Goal: Task Accomplishment & Management: Manage account settings

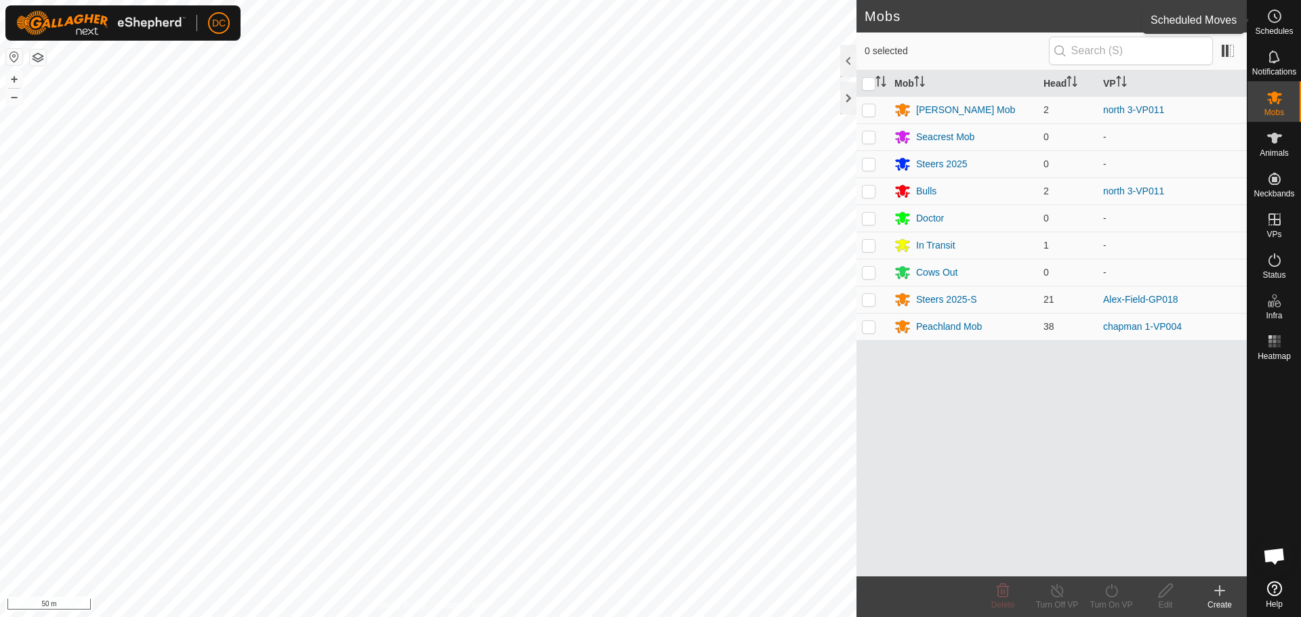
click at [1277, 18] on icon at bounding box center [1274, 16] width 16 height 16
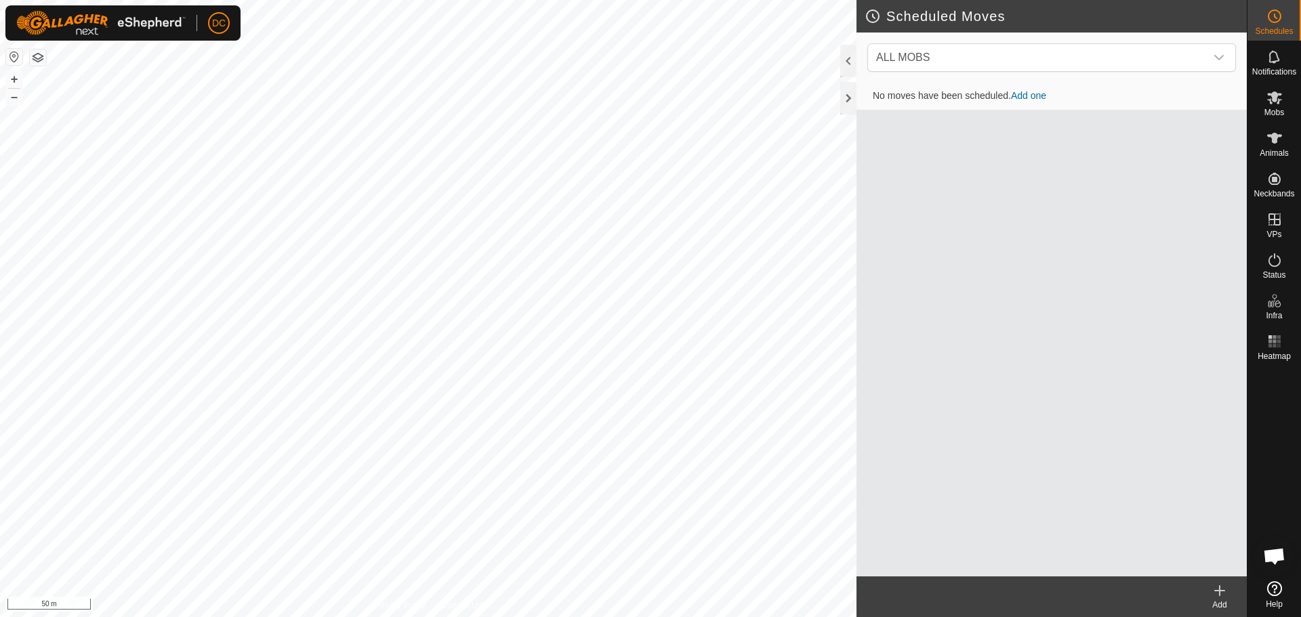
click at [1221, 591] on icon at bounding box center [1219, 591] width 9 height 0
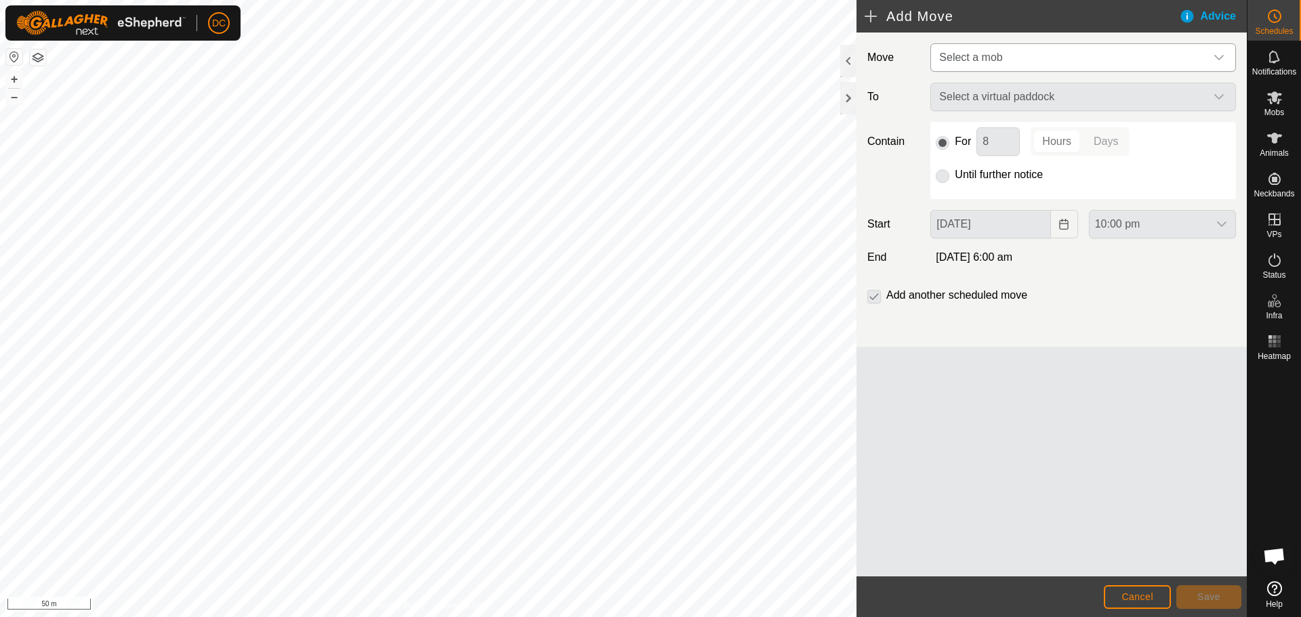
click at [1007, 48] on span "Select a mob" at bounding box center [1070, 57] width 272 height 27
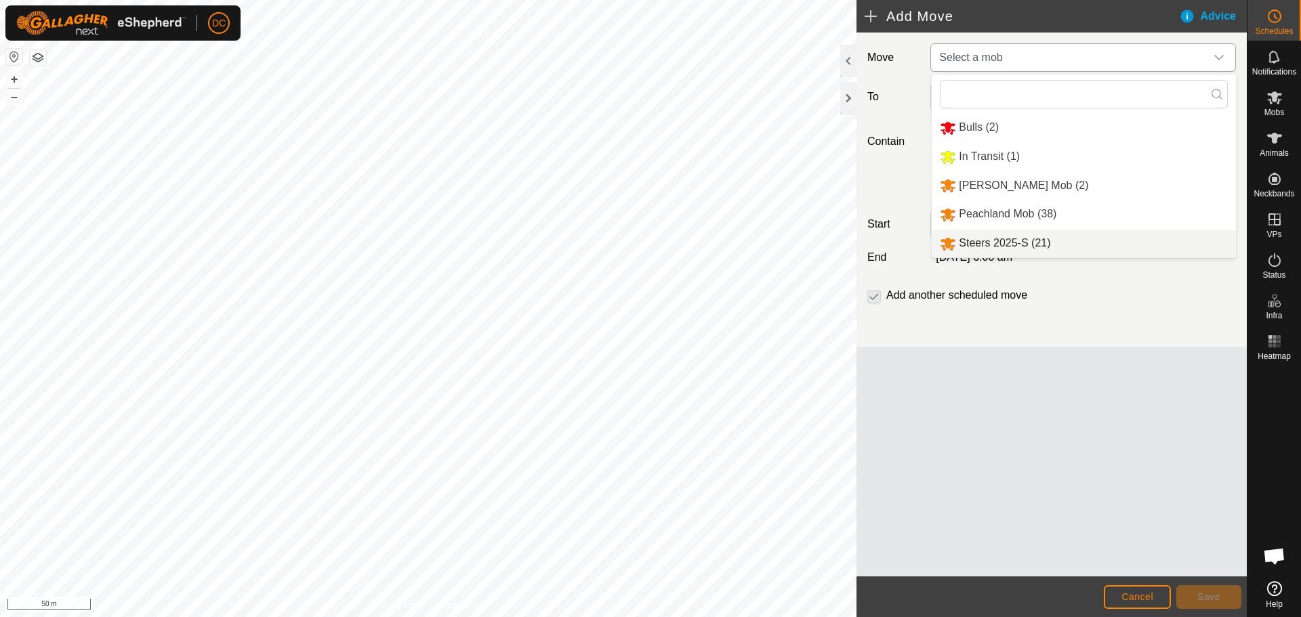
click at [1035, 242] on li "Steers 2025-S (21)" at bounding box center [1084, 244] width 304 height 28
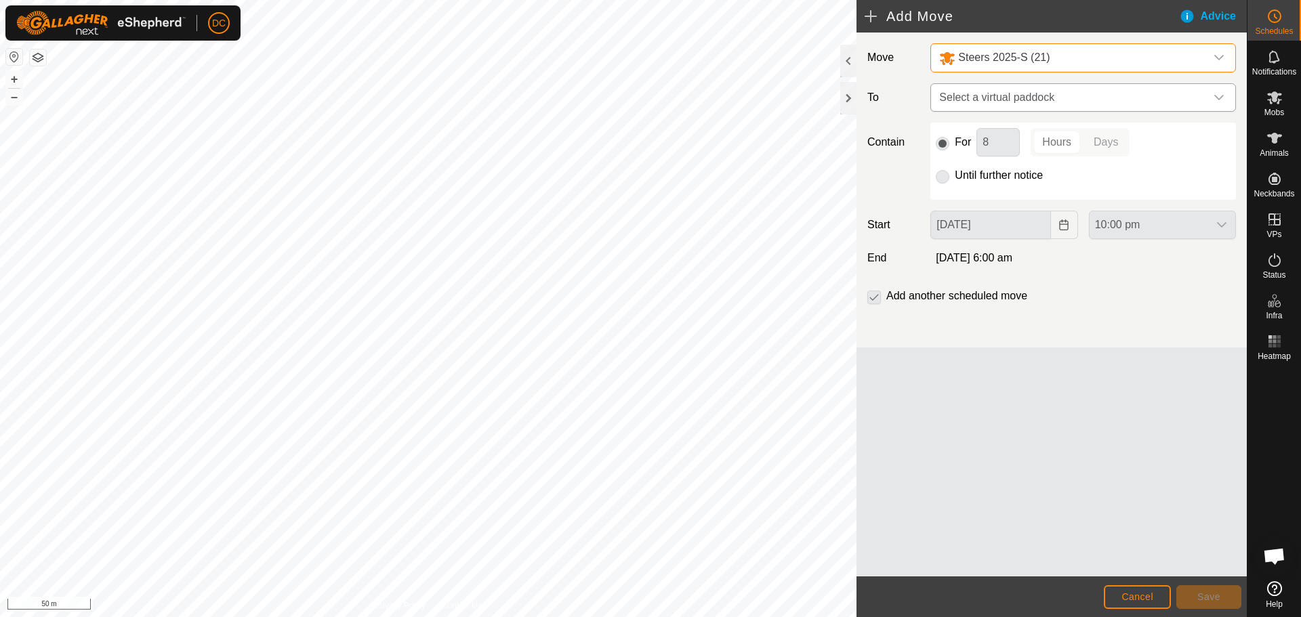
click at [1034, 99] on span "Select a virtual paddock" at bounding box center [1070, 97] width 272 height 27
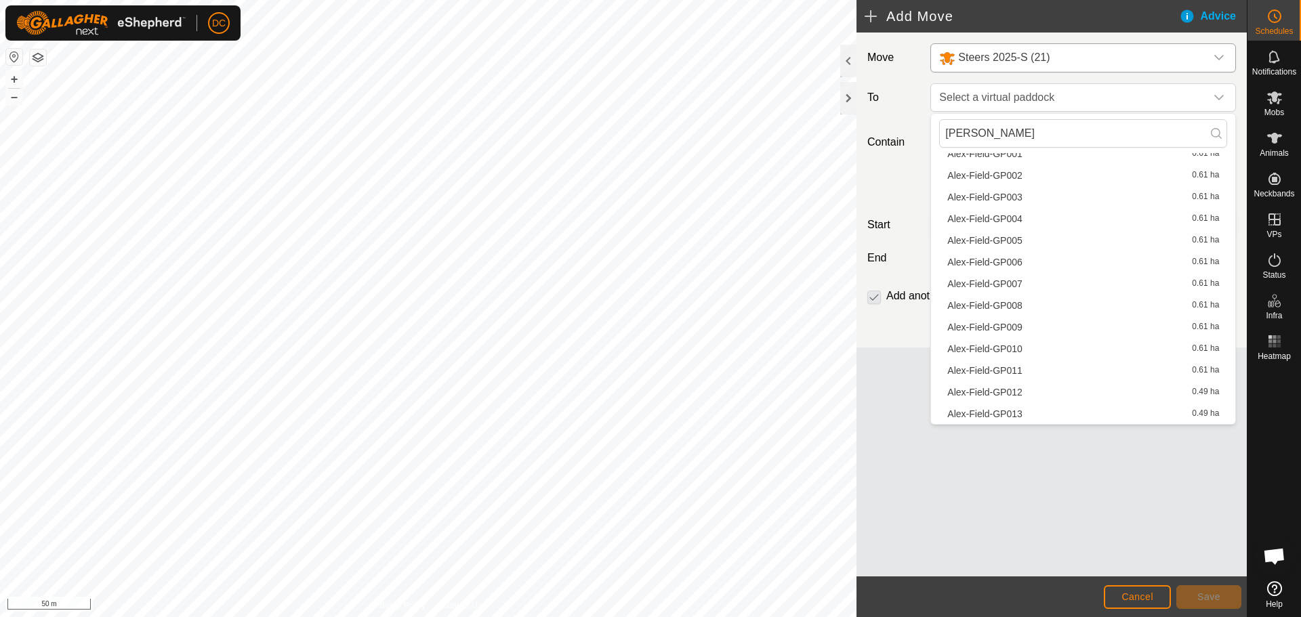
scroll to position [339, 0]
type input "alex"
click at [1011, 292] on li "Alex-Field-GP018a 0.49 ha" at bounding box center [1083, 289] width 288 height 20
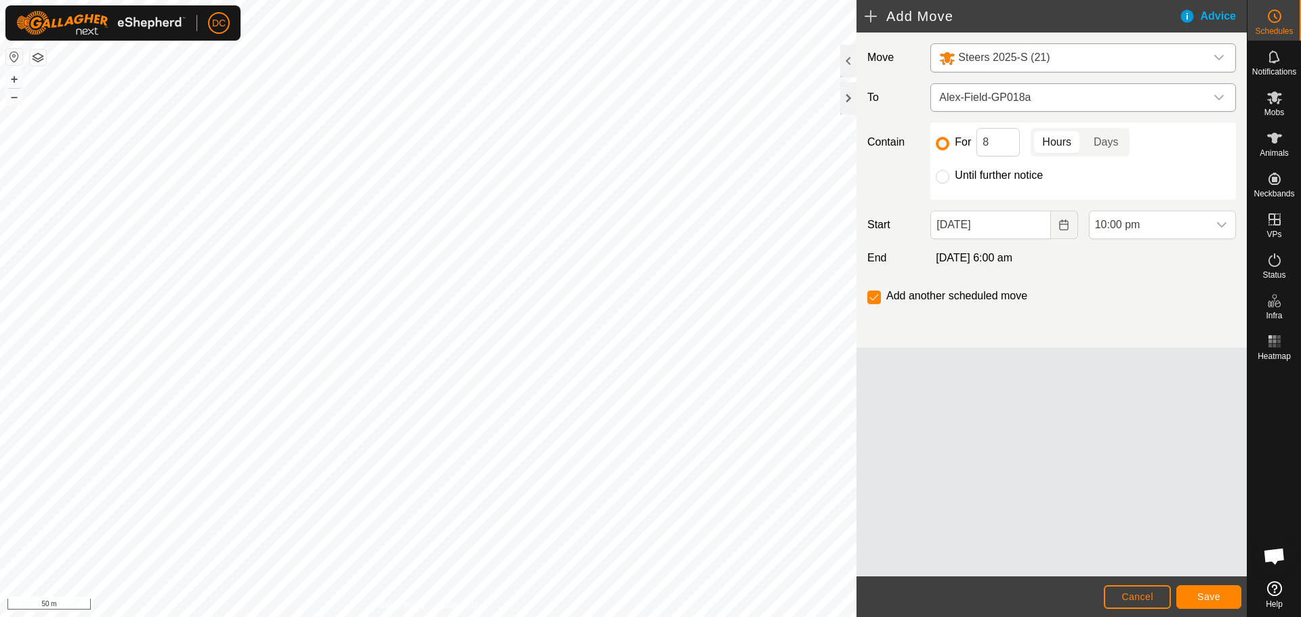
click at [1224, 95] on icon "dropdown trigger" at bounding box center [1218, 97] width 11 height 11
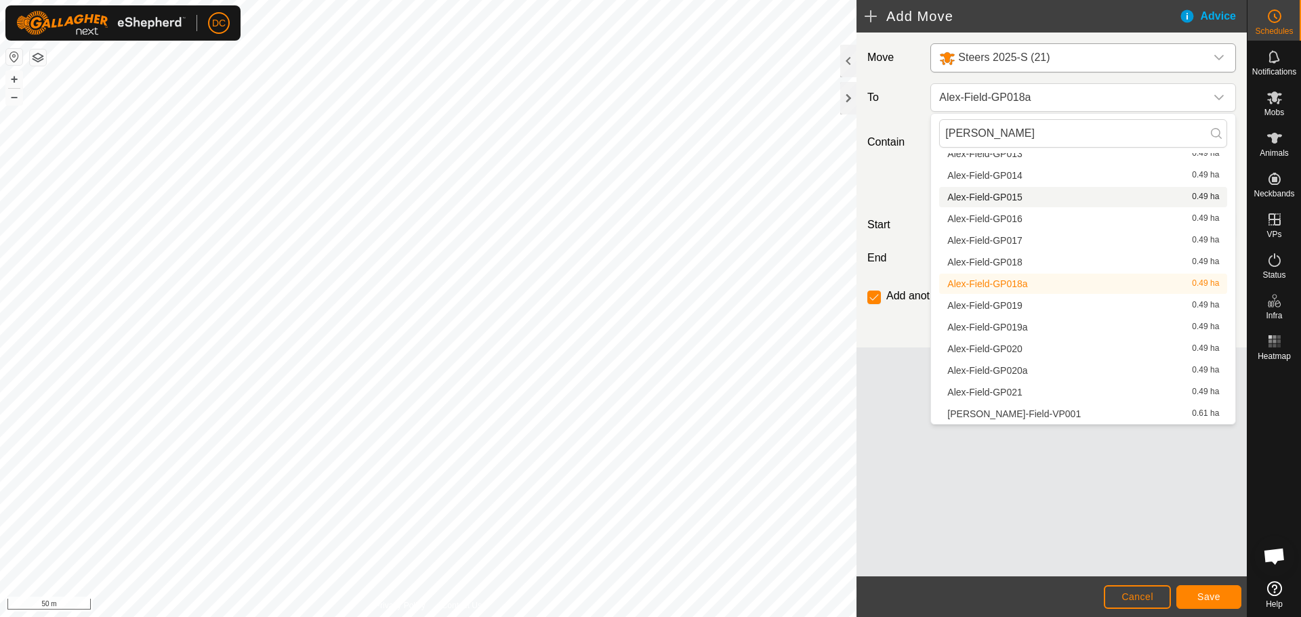
scroll to position [335, 0]
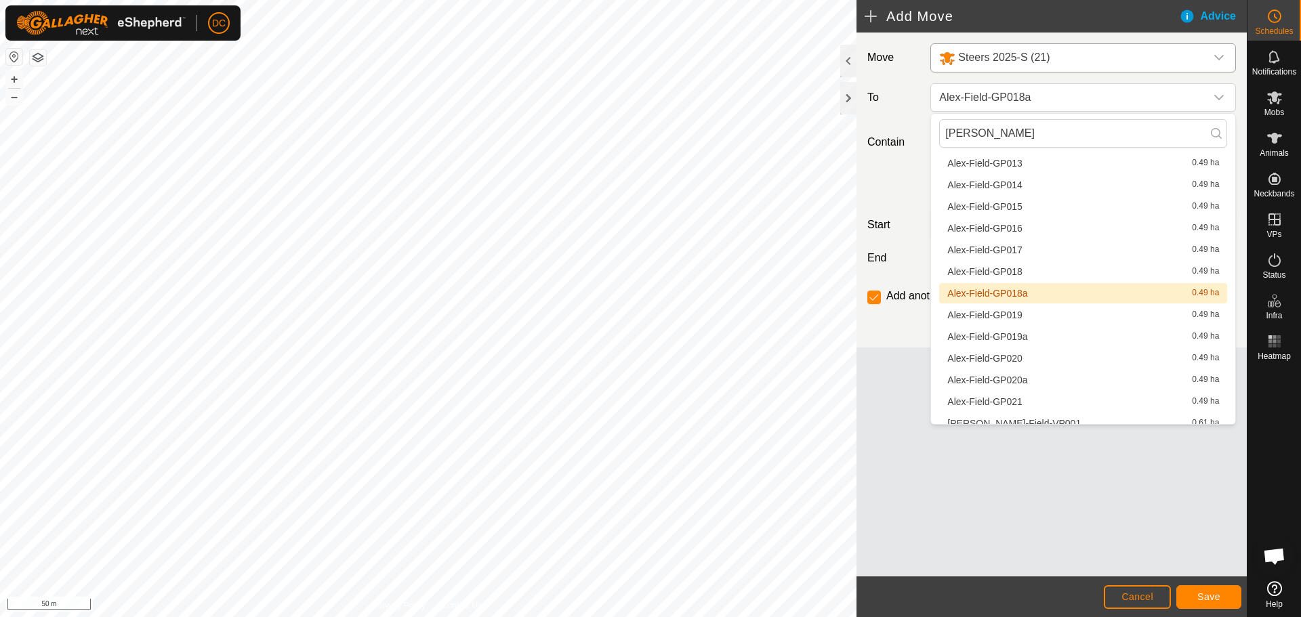
click at [1028, 295] on li "Alex-Field-GP018a 0.49 ha" at bounding box center [1083, 293] width 288 height 20
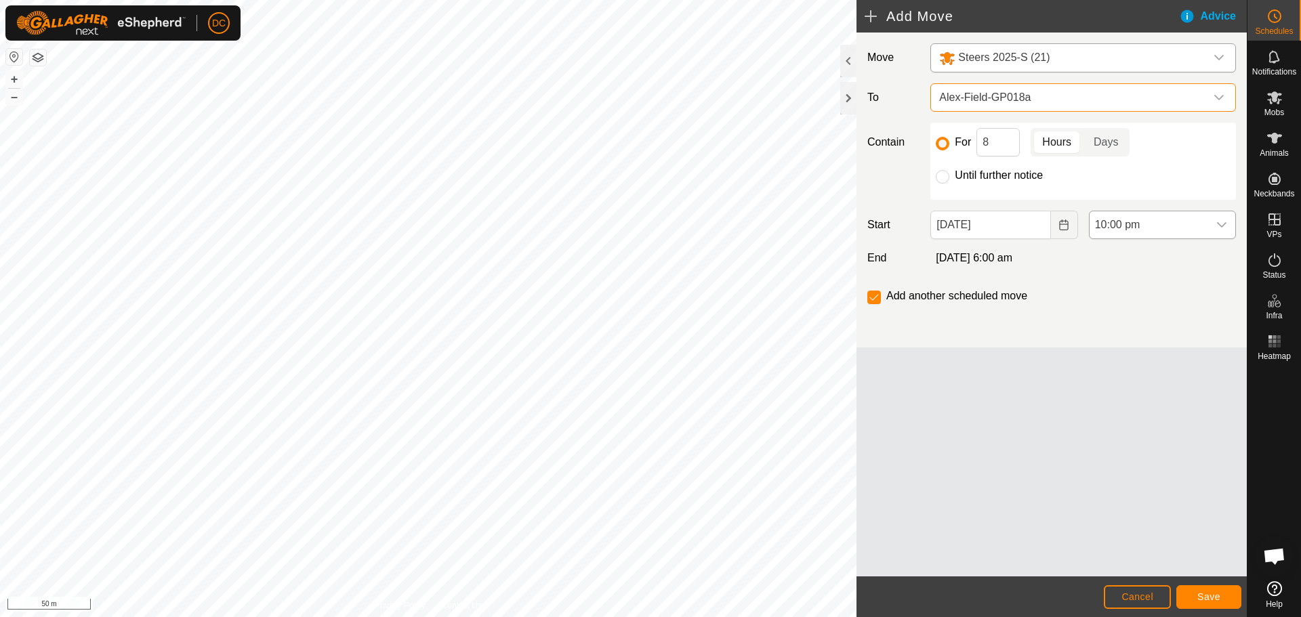
click at [1222, 225] on icon "dropdown trigger" at bounding box center [1221, 225] width 11 height 11
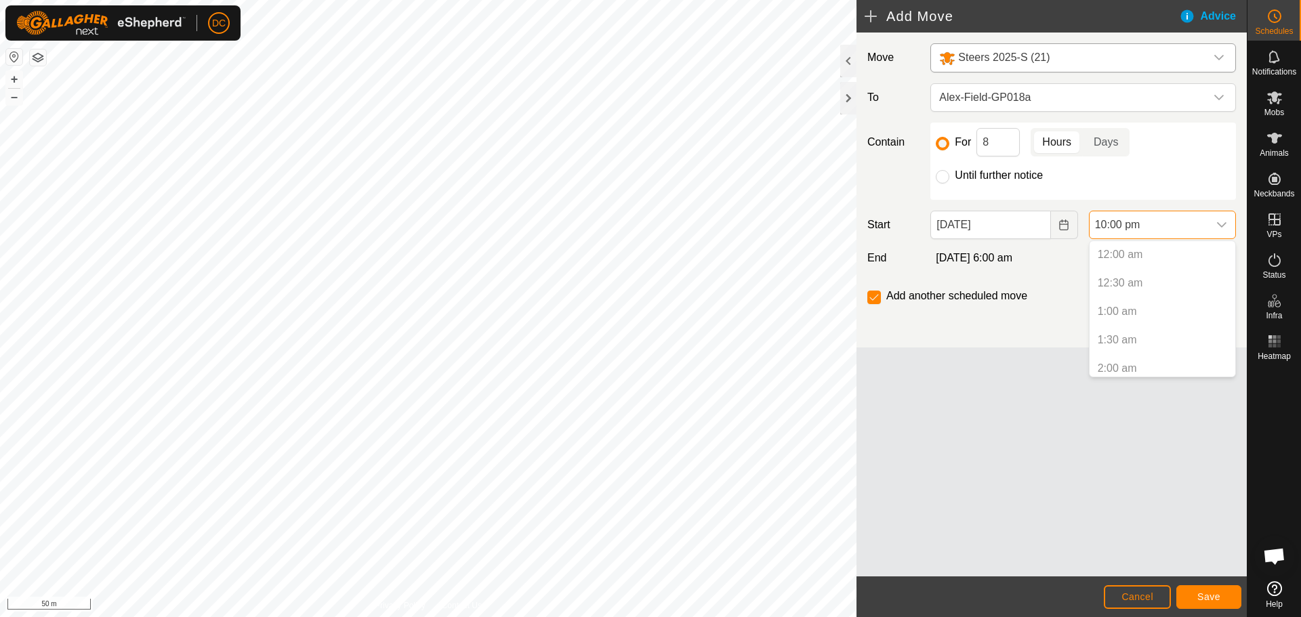
scroll to position [1144, 0]
click at [1057, 226] on button "Choose Date" at bounding box center [1064, 225] width 27 height 28
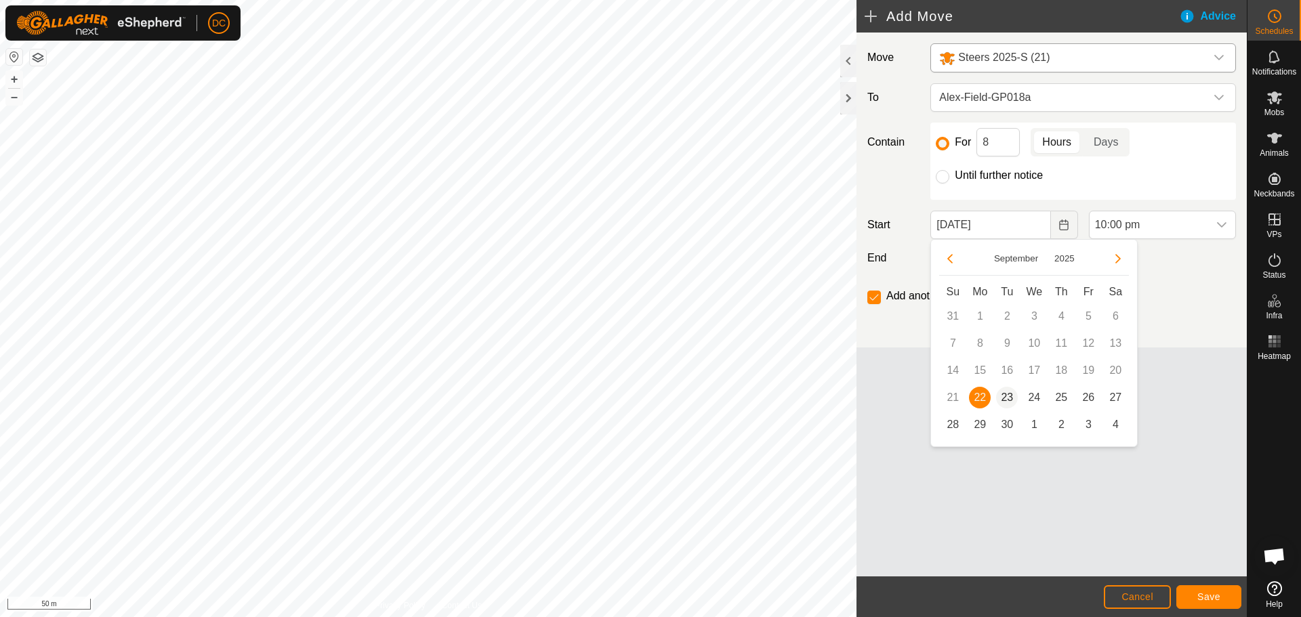
click at [1005, 396] on span "23" at bounding box center [1007, 398] width 22 height 22
type input "23 Sep, 2025"
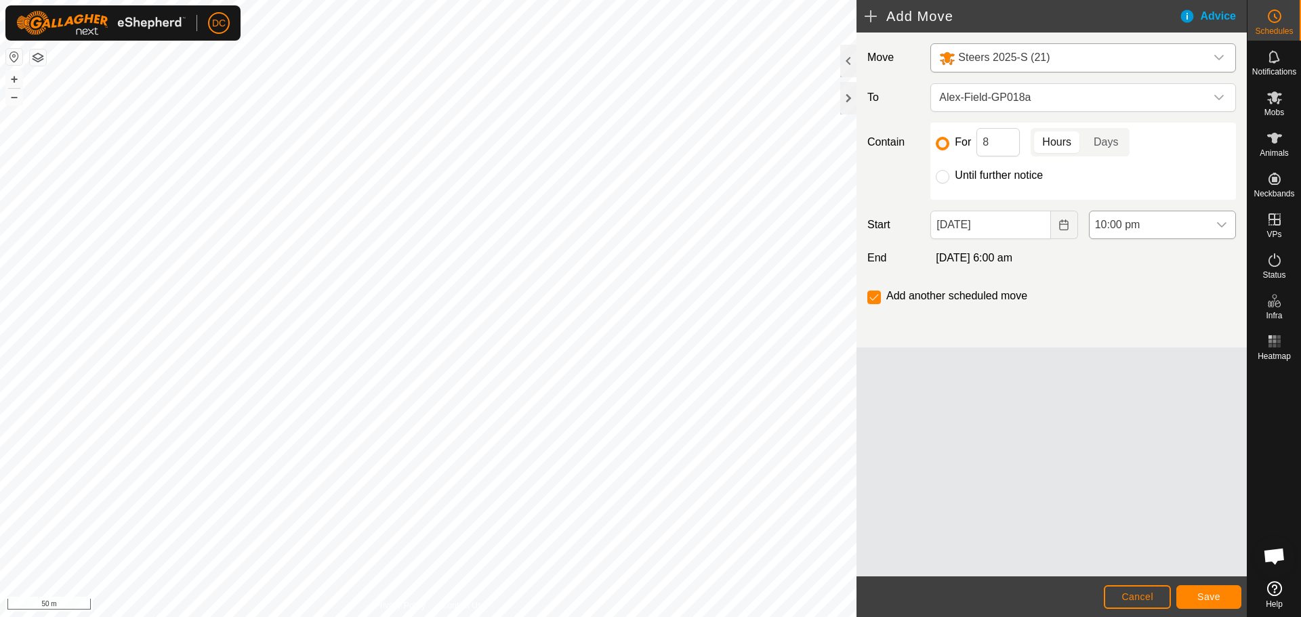
click at [1191, 236] on span "10:00 pm" at bounding box center [1148, 224] width 119 height 27
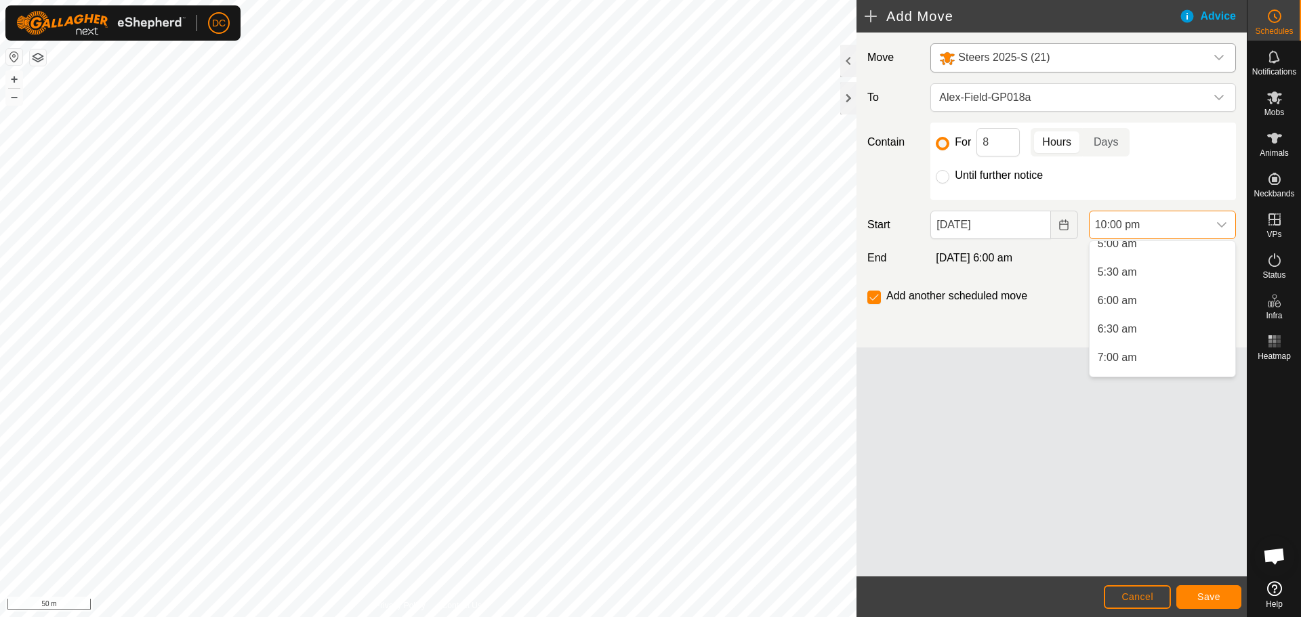
scroll to position [325, 0]
click at [1158, 326] on li "7:00 am" at bounding box center [1162, 327] width 146 height 27
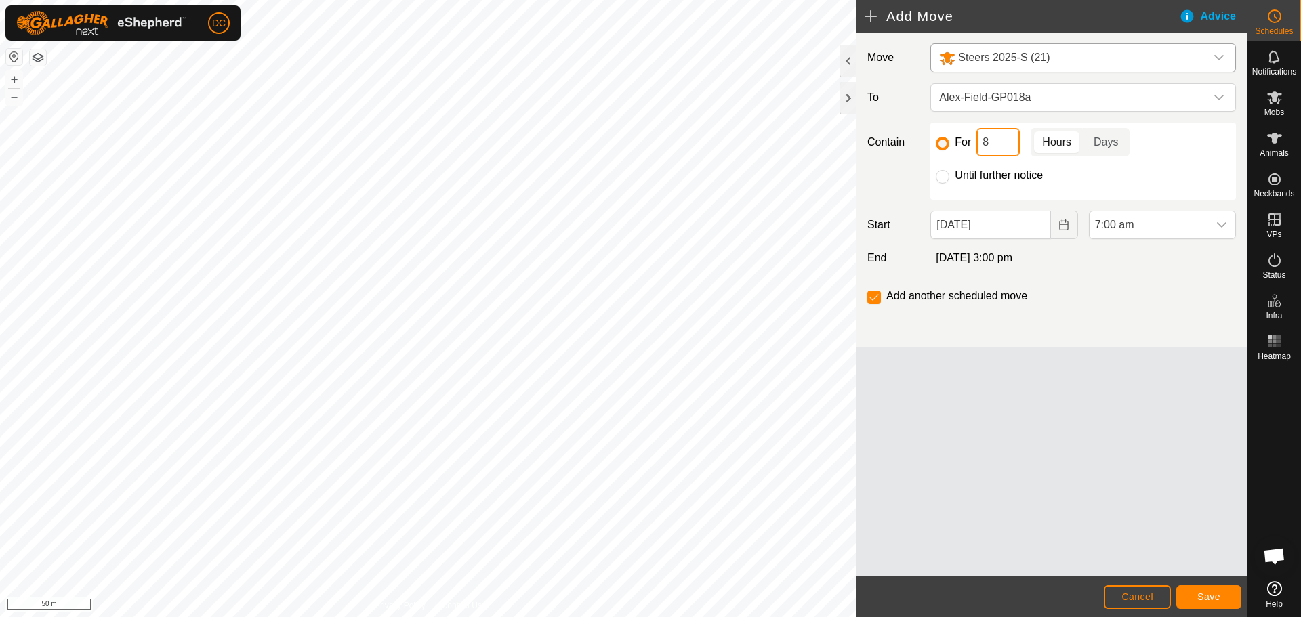
drag, startPoint x: 992, startPoint y: 140, endPoint x: 970, endPoint y: 147, distance: 22.9
click at [973, 145] on div "For 8 Hours Days" at bounding box center [1083, 142] width 295 height 28
click at [1100, 146] on p-togglebutton "Days" at bounding box center [1106, 142] width 47 height 28
type input "1"
click at [1209, 597] on span "Save" at bounding box center [1208, 596] width 23 height 11
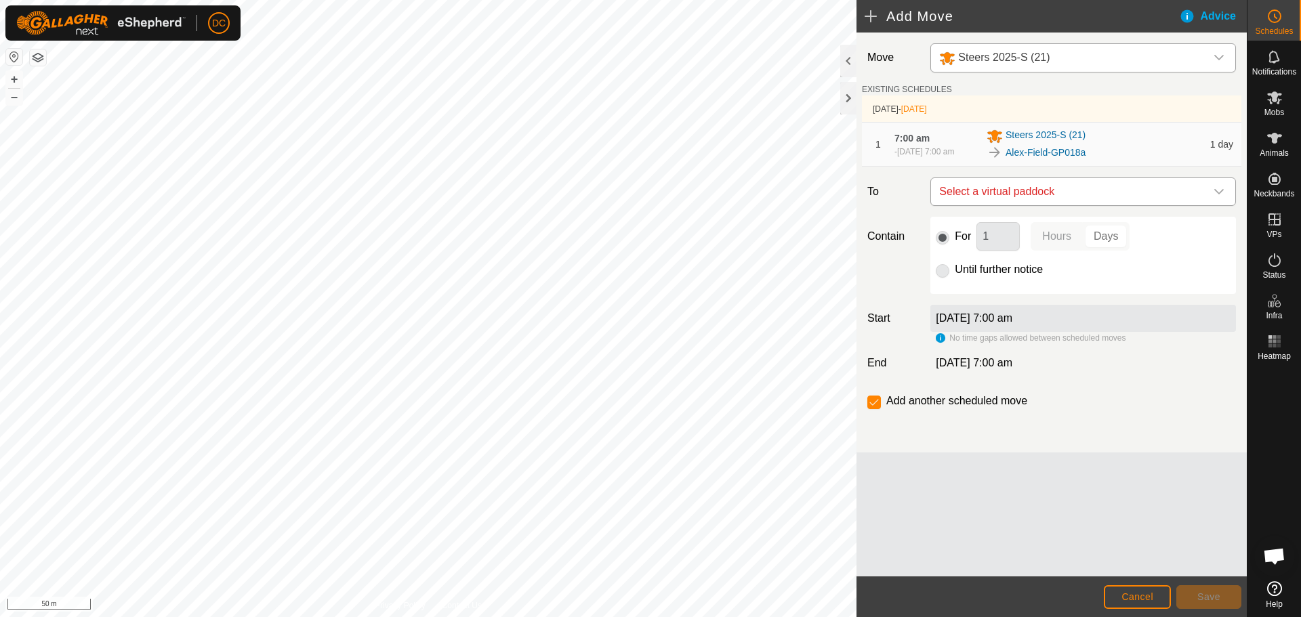
click at [1219, 197] on icon "dropdown trigger" at bounding box center [1218, 191] width 11 height 11
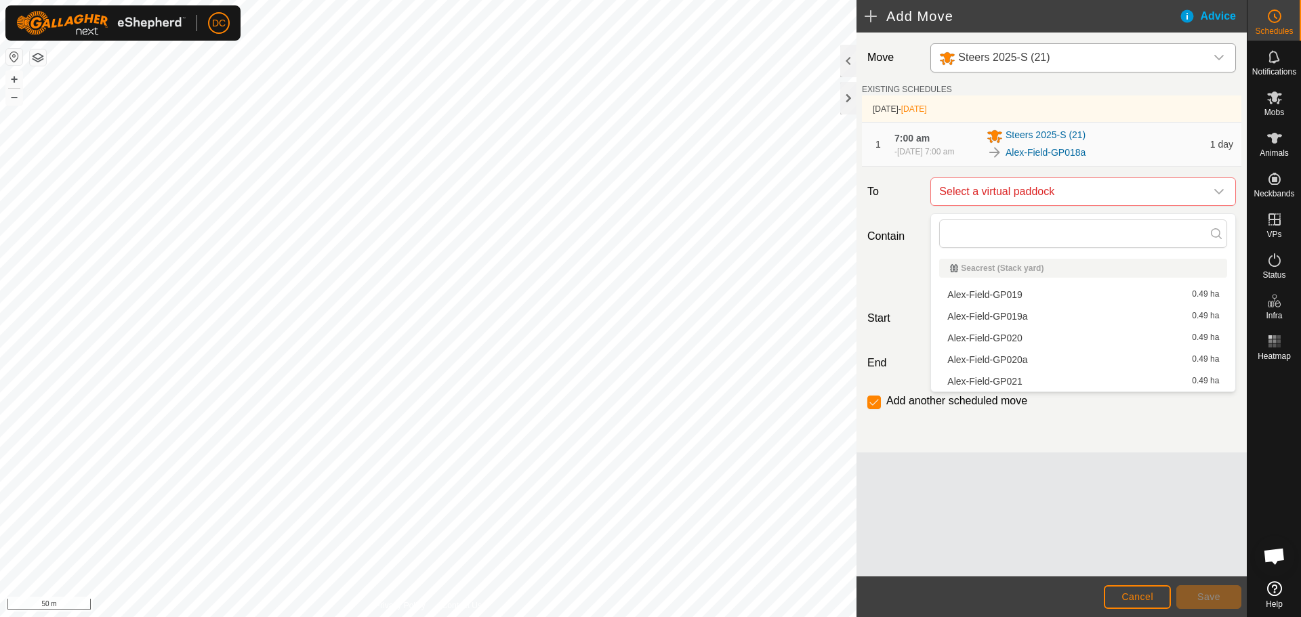
click at [1110, 299] on li "Alex-Field-GP019 0.49 ha" at bounding box center [1083, 295] width 288 height 20
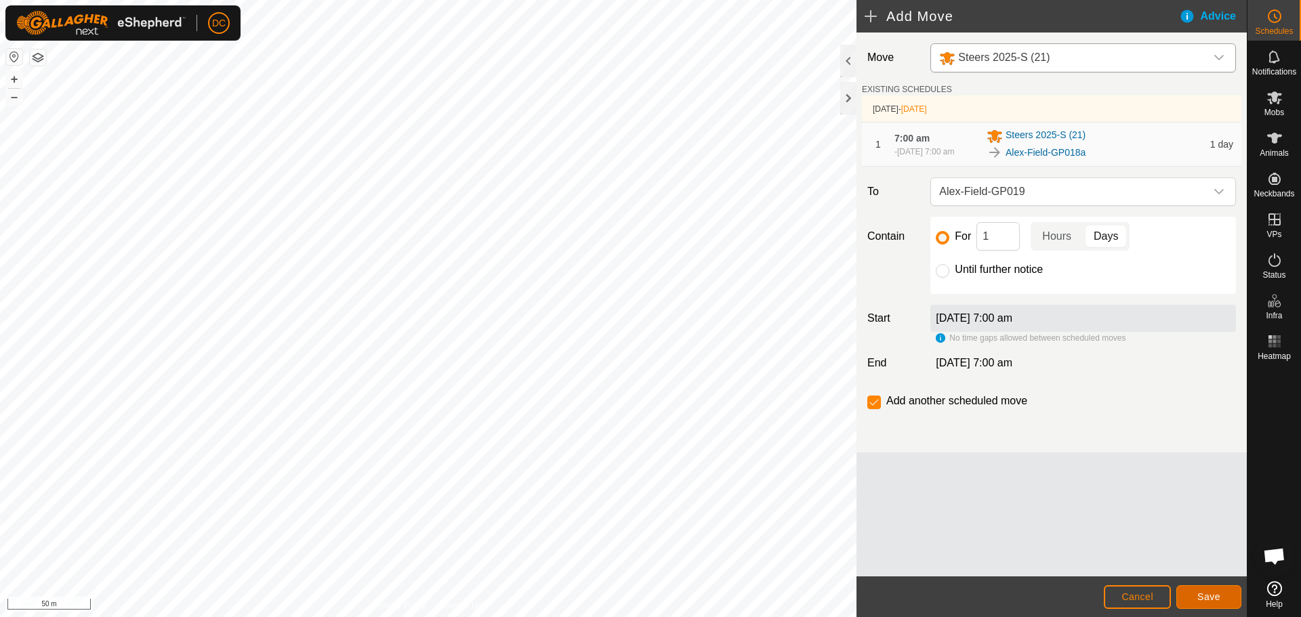
click at [1202, 598] on span "Save" at bounding box center [1208, 596] width 23 height 11
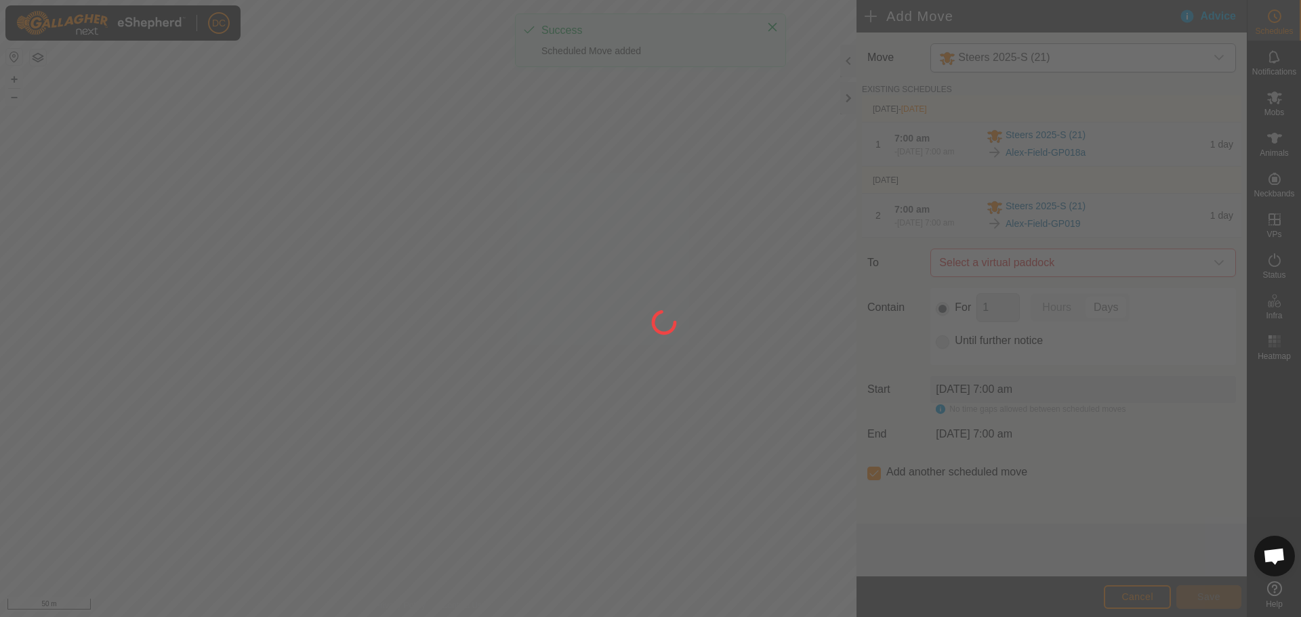
click at [1218, 283] on div at bounding box center [650, 308] width 1301 height 617
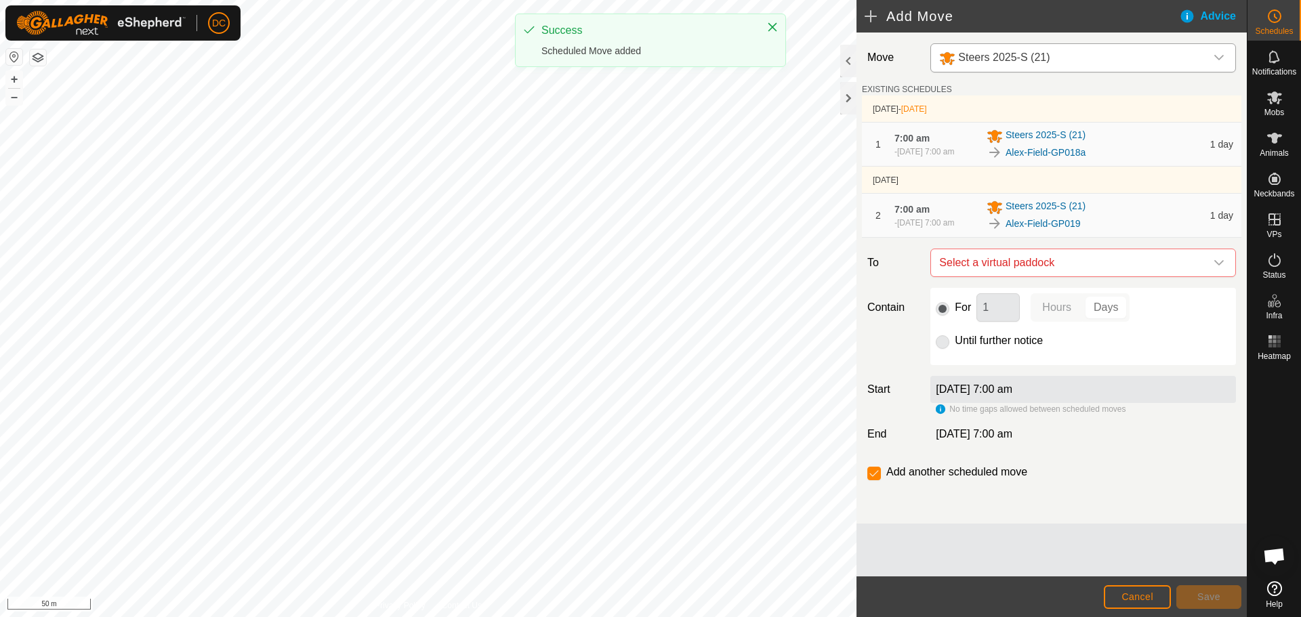
click at [1218, 276] on div "dropdown trigger" at bounding box center [1218, 262] width 27 height 27
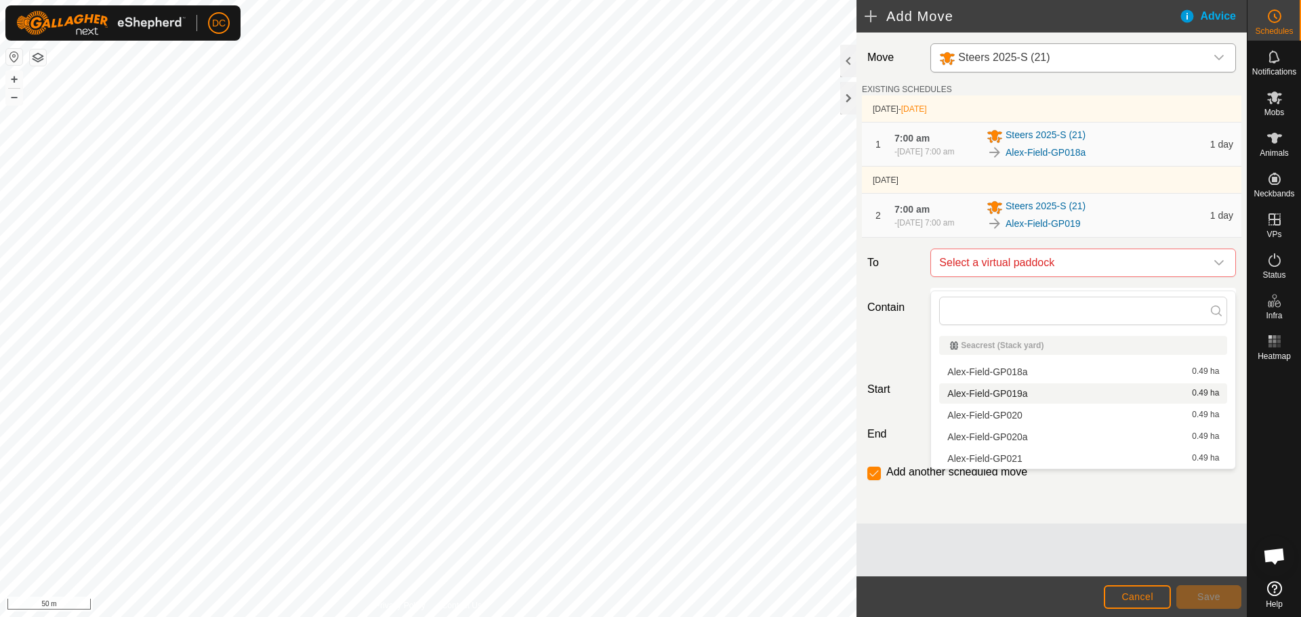
click at [1020, 390] on li "Alex-Field-GP019a 0.49 ha" at bounding box center [1083, 393] width 288 height 20
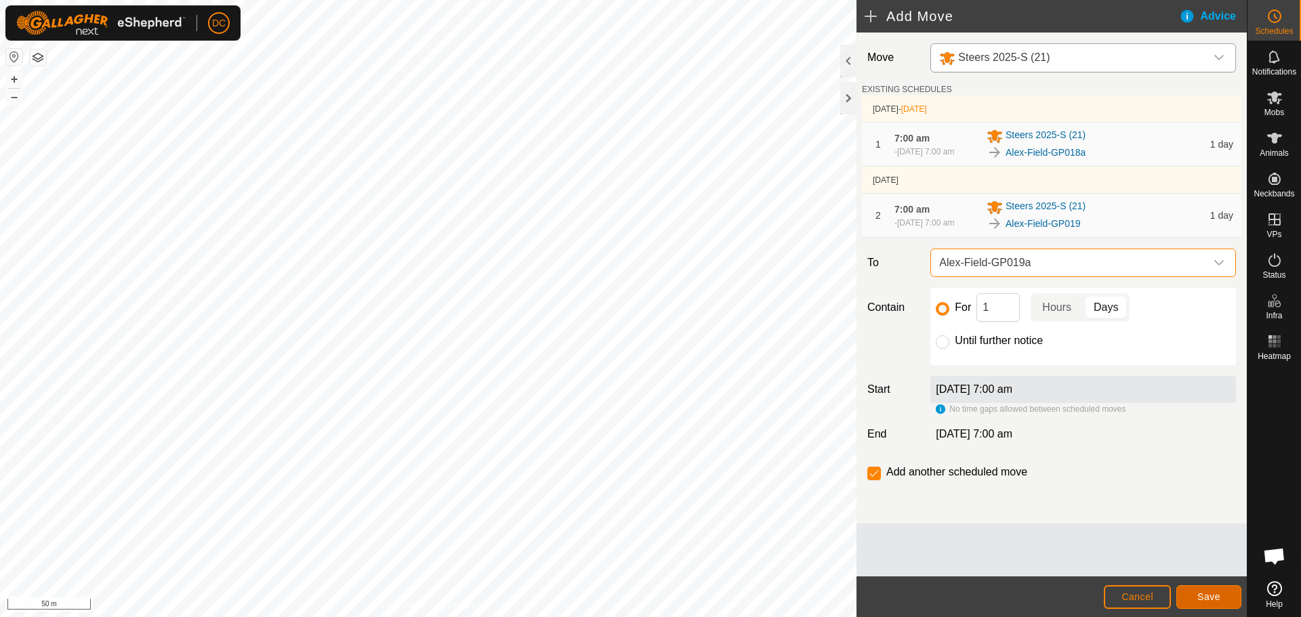
click at [1202, 594] on span "Save" at bounding box center [1208, 596] width 23 height 11
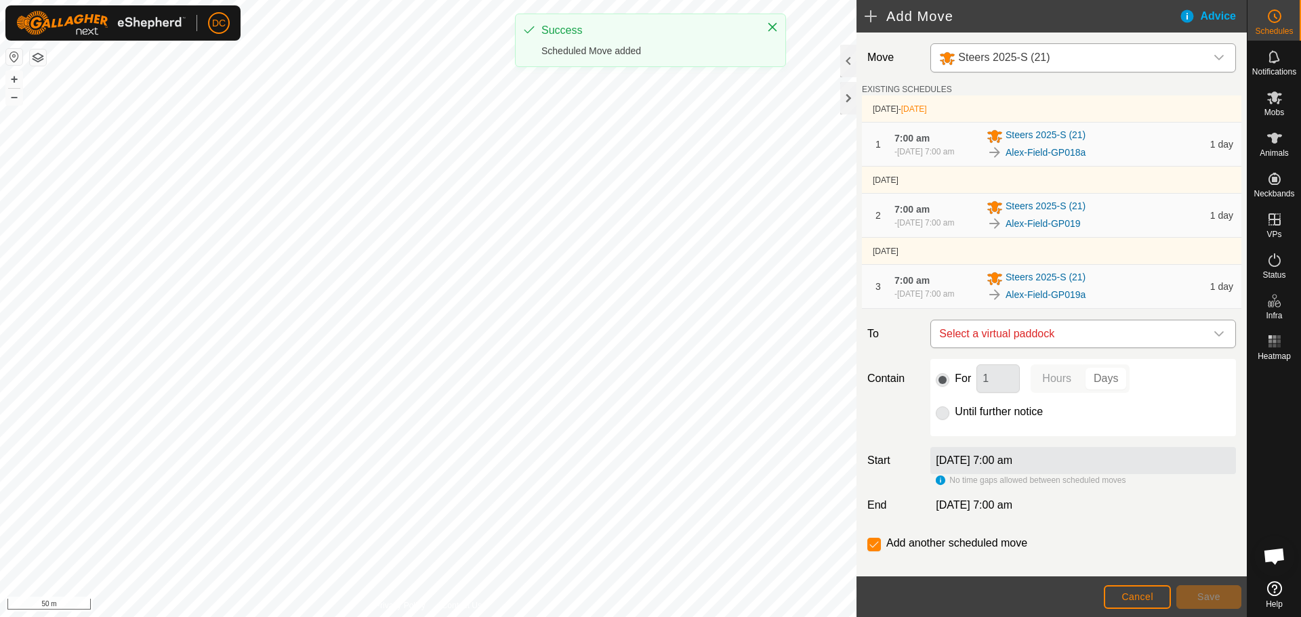
click at [1132, 348] on span "Select a virtual paddock" at bounding box center [1070, 333] width 272 height 27
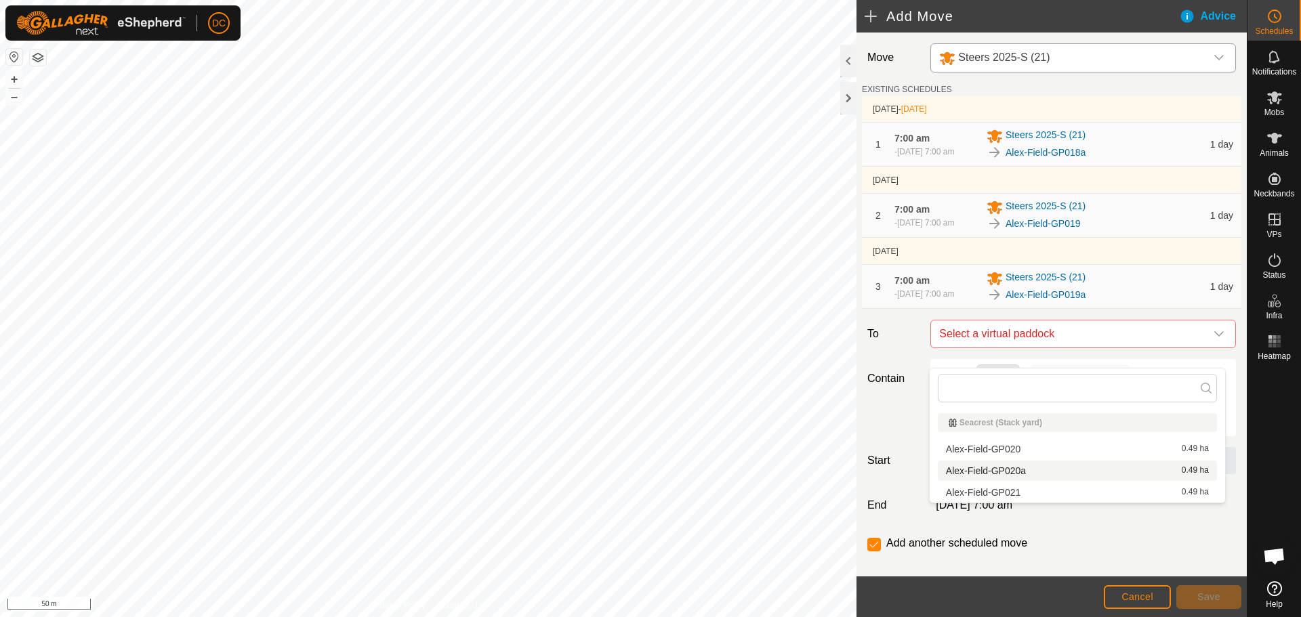
click at [1115, 474] on li "Alex-Field-GP020a 0.49 ha" at bounding box center [1077, 471] width 279 height 20
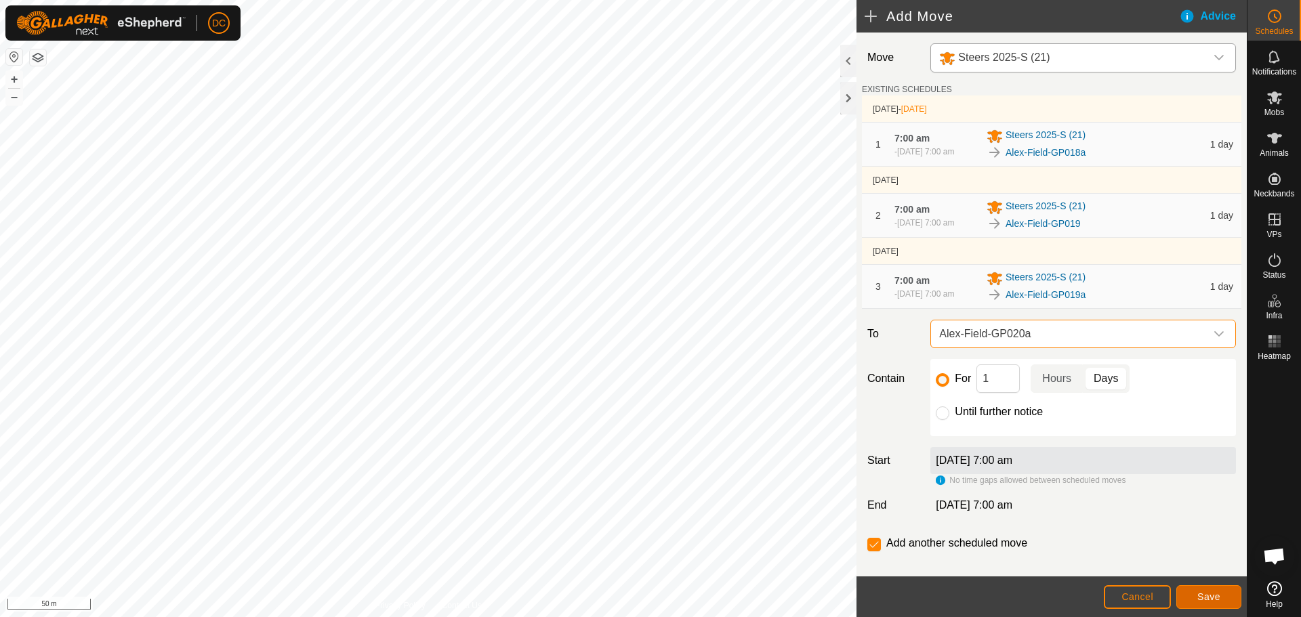
click at [1211, 596] on span "Save" at bounding box center [1208, 596] width 23 height 11
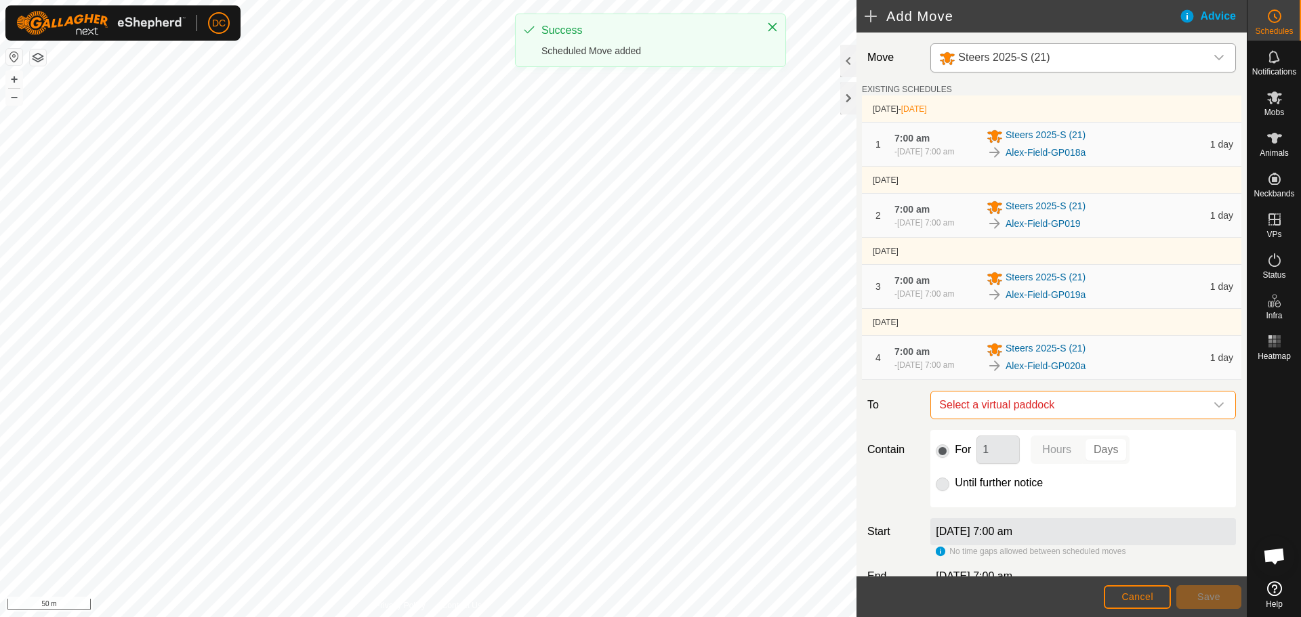
click at [1174, 419] on span "Select a virtual paddock" at bounding box center [1070, 405] width 272 height 27
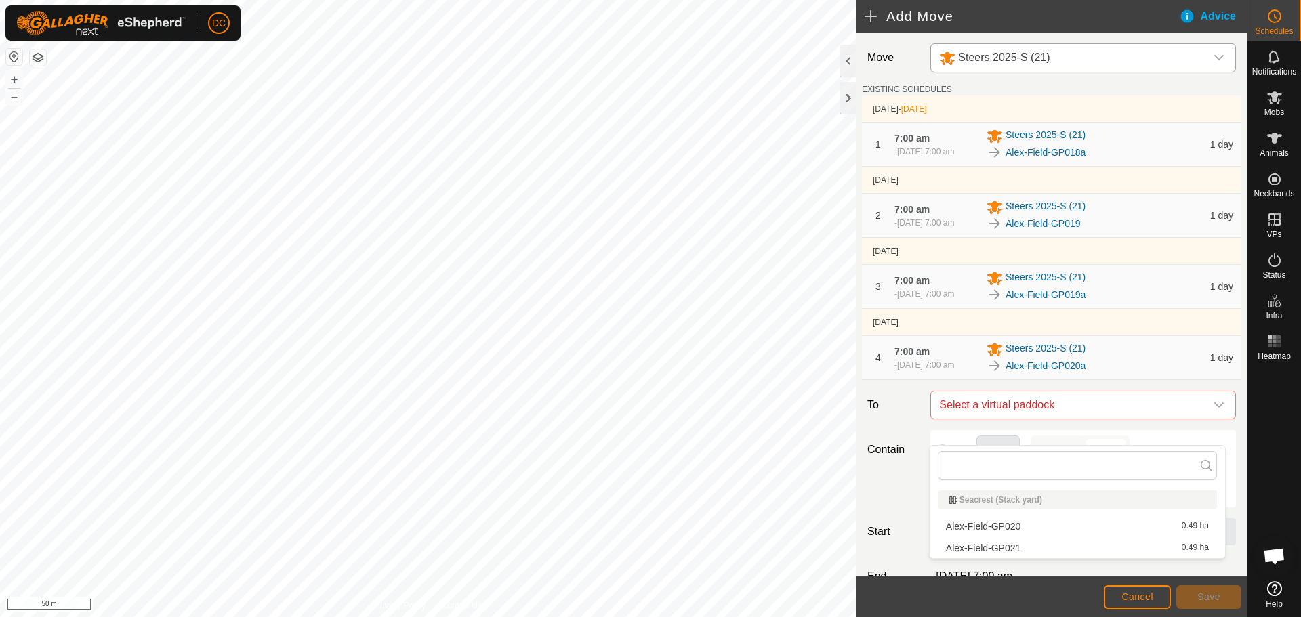
click at [1032, 549] on li "Alex-Field-GP021 0.49 ha" at bounding box center [1077, 548] width 279 height 20
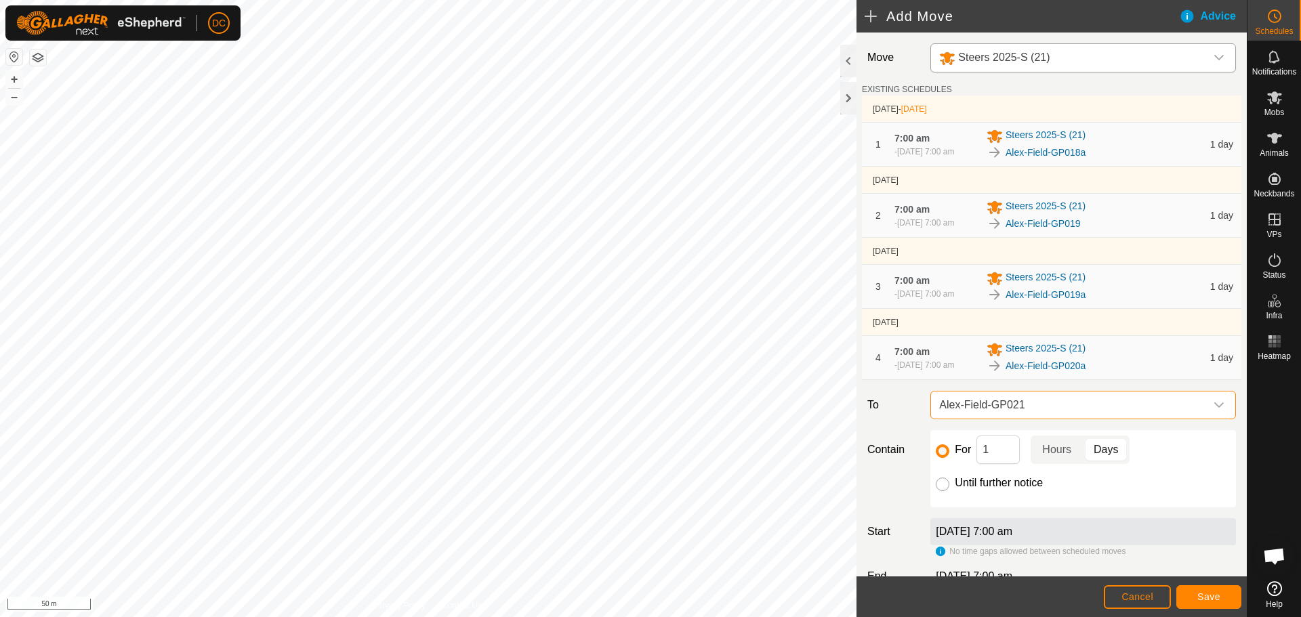
click at [942, 491] on input "Until further notice" at bounding box center [943, 485] width 14 height 14
radio input "true"
checkbox input "false"
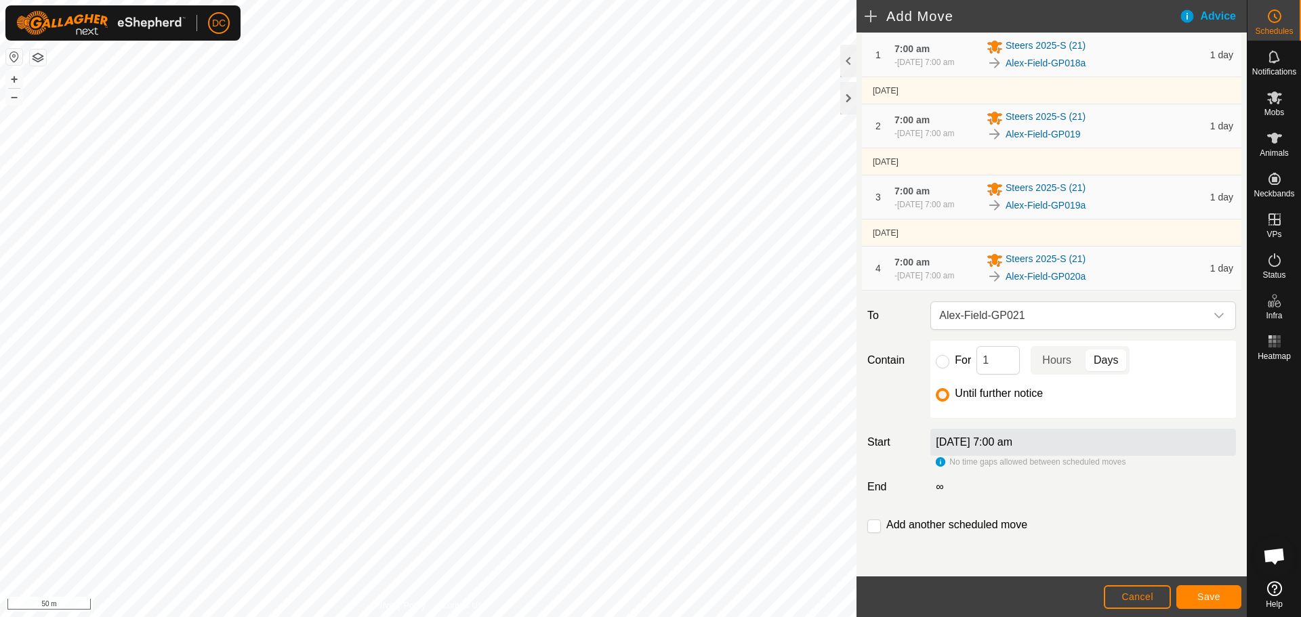
scroll to position [114, 0]
click at [1210, 599] on span "Save" at bounding box center [1208, 596] width 23 height 11
